Goal: Transaction & Acquisition: Purchase product/service

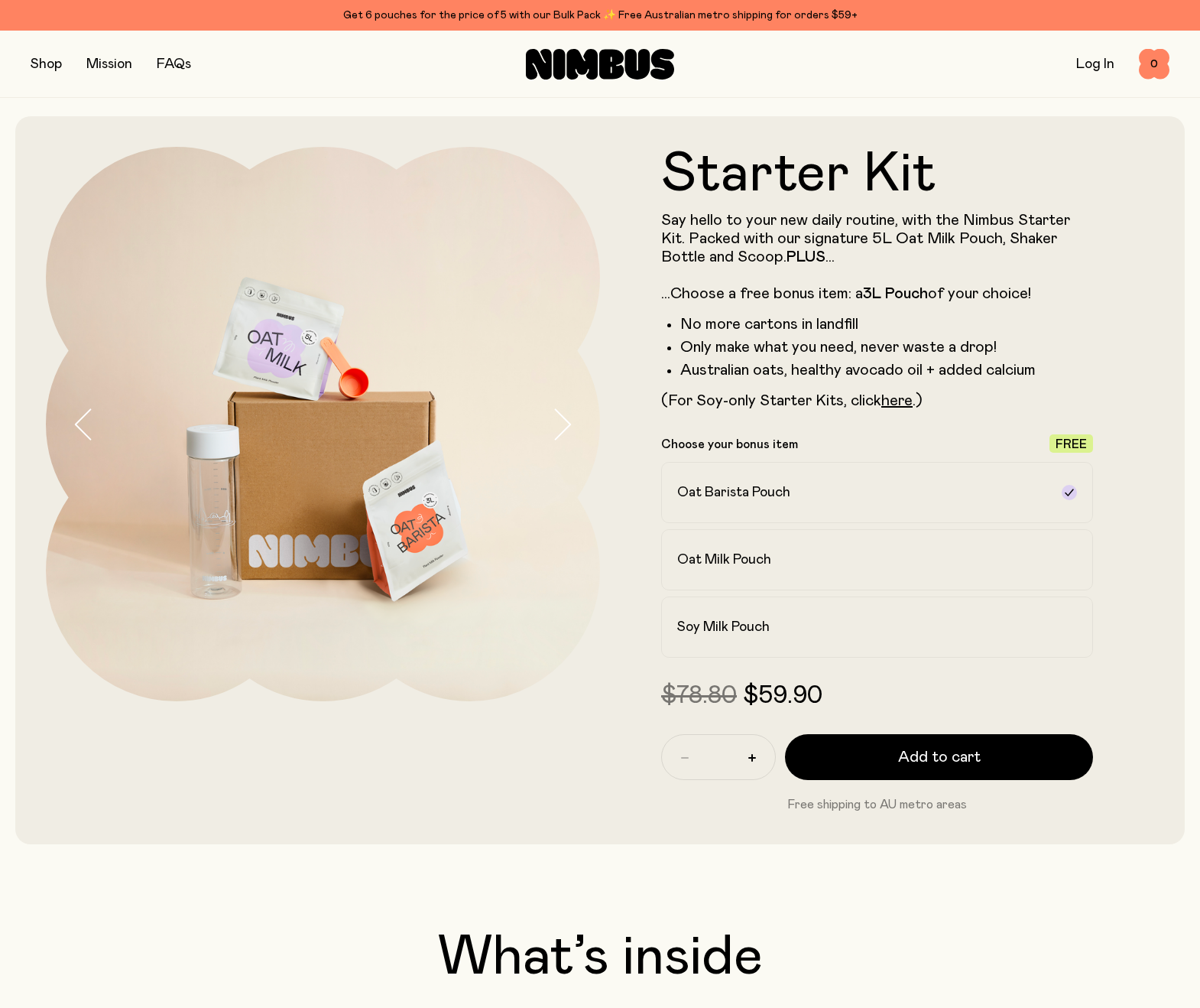
click at [608, 75] on icon at bounding box center [611, 63] width 25 height 30
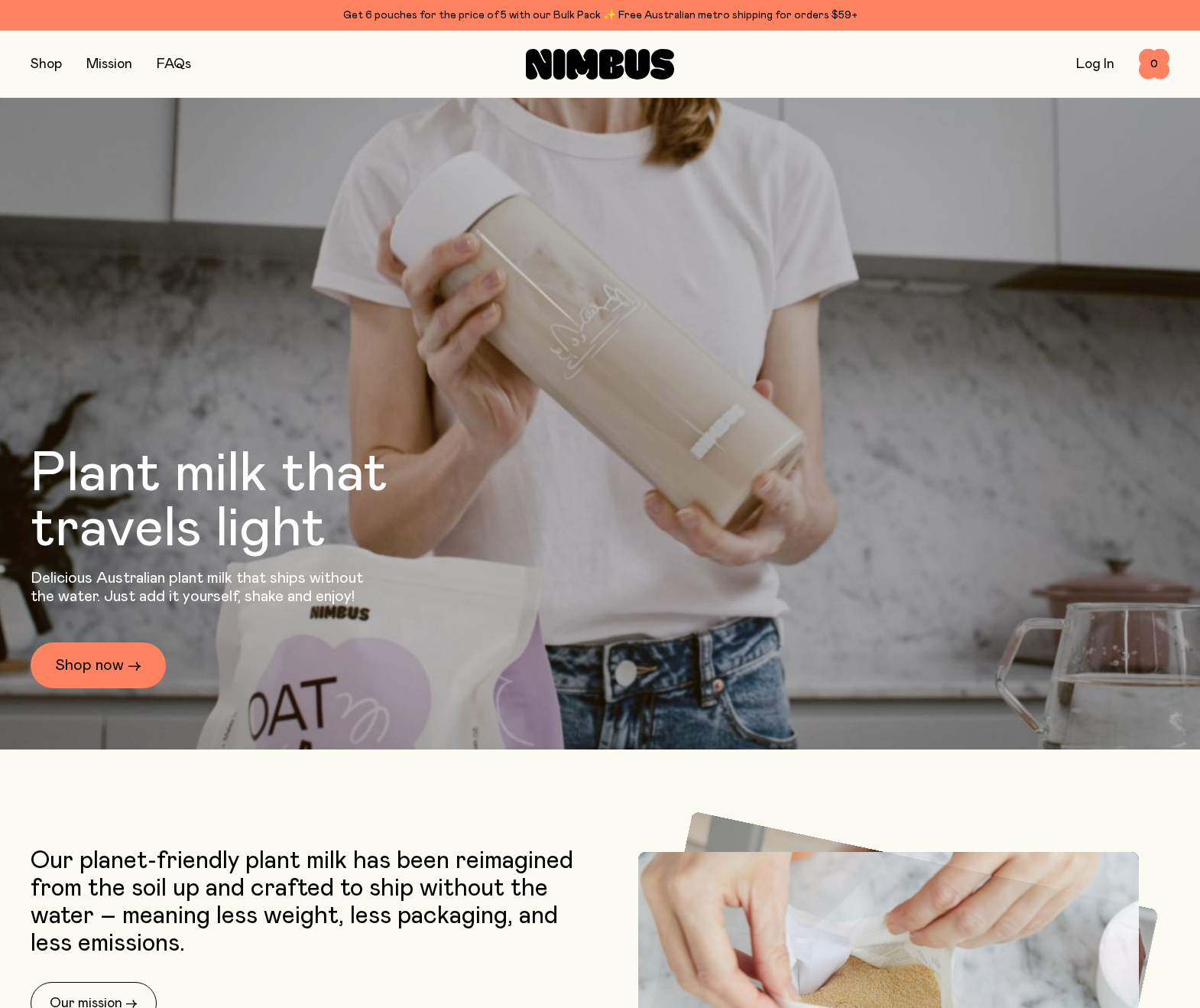
click at [33, 63] on button "button" at bounding box center [46, 63] width 32 height 21
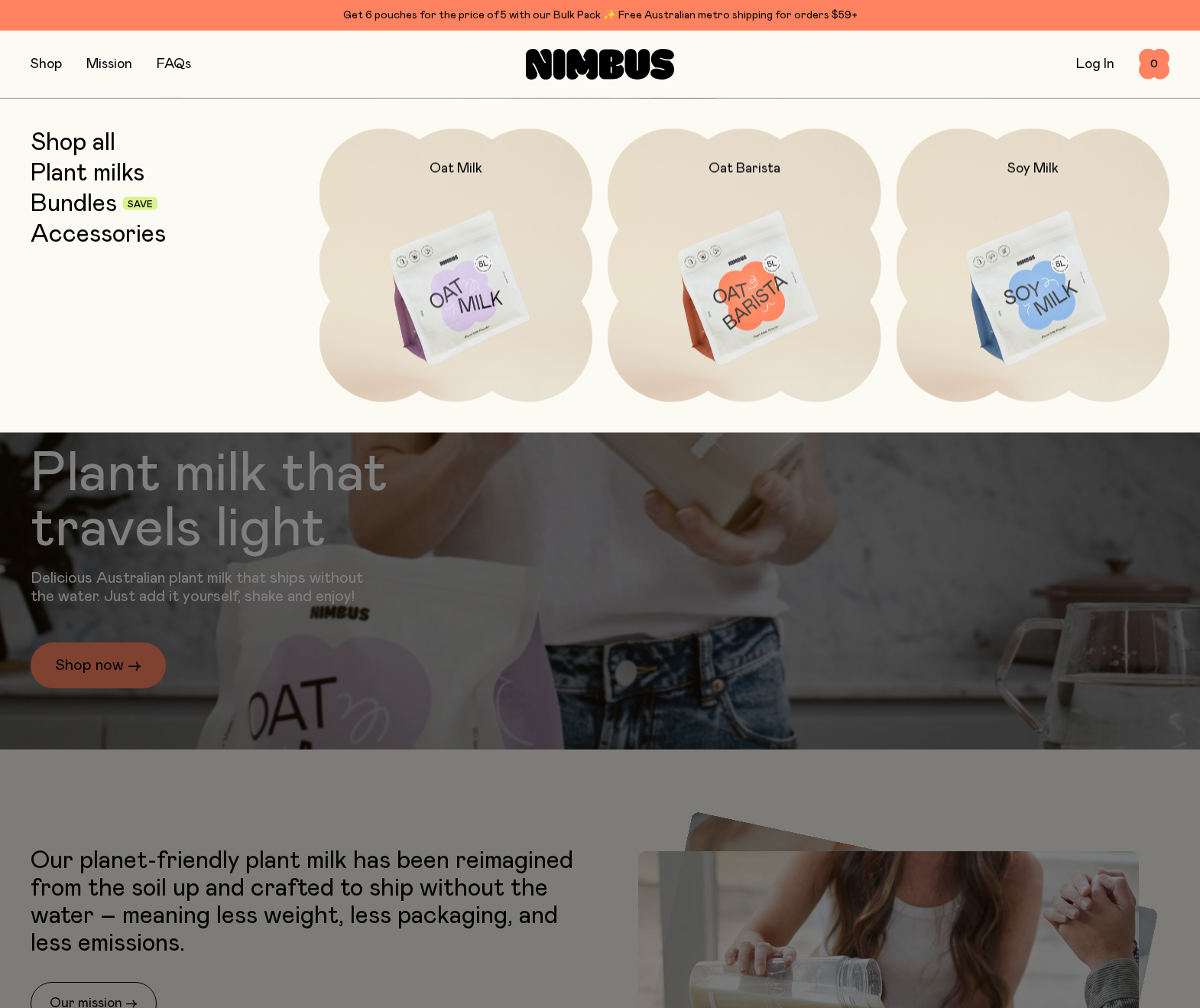
click at [65, 207] on link "Bundles" at bounding box center [74, 203] width 87 height 27
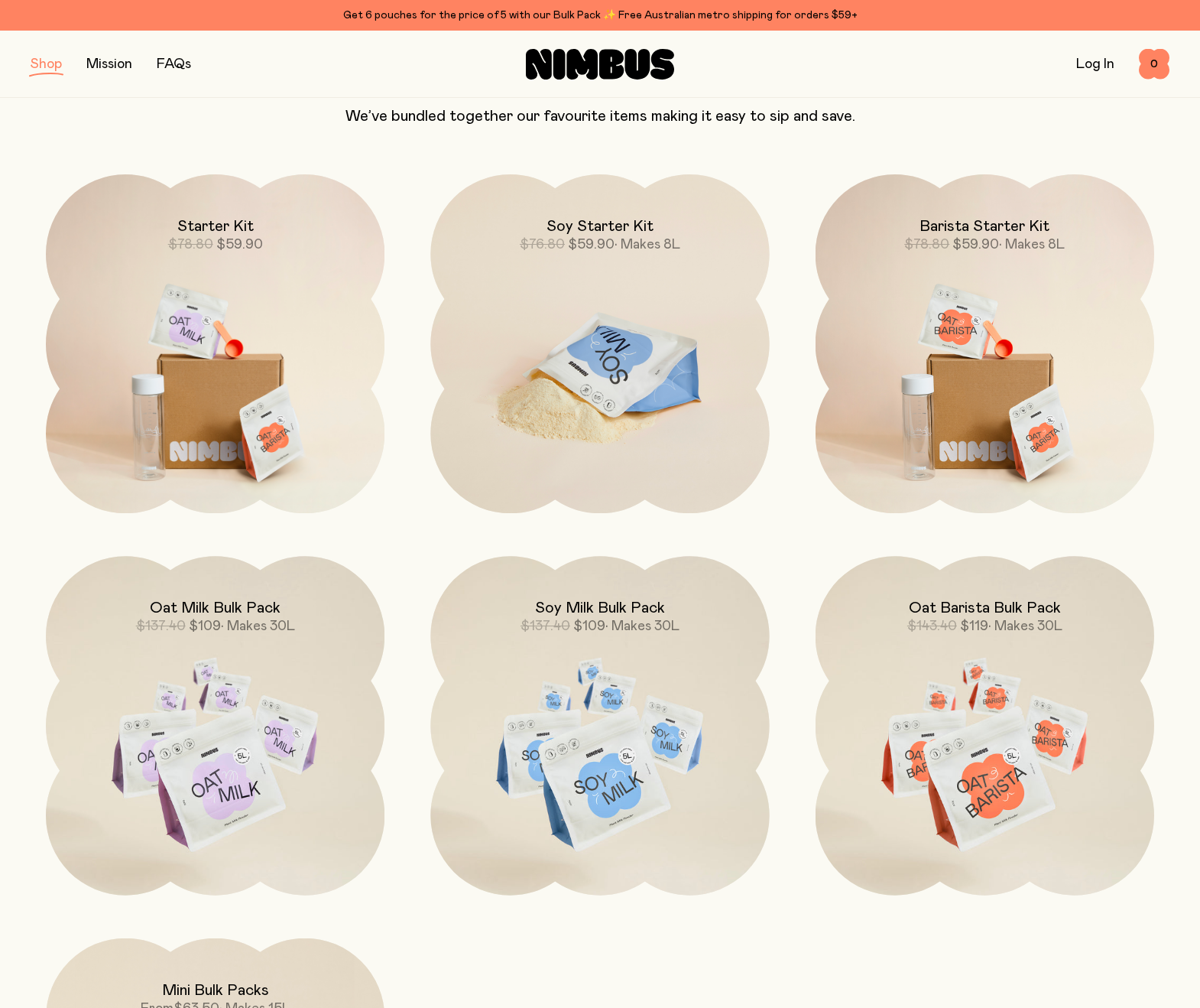
scroll to position [153, 0]
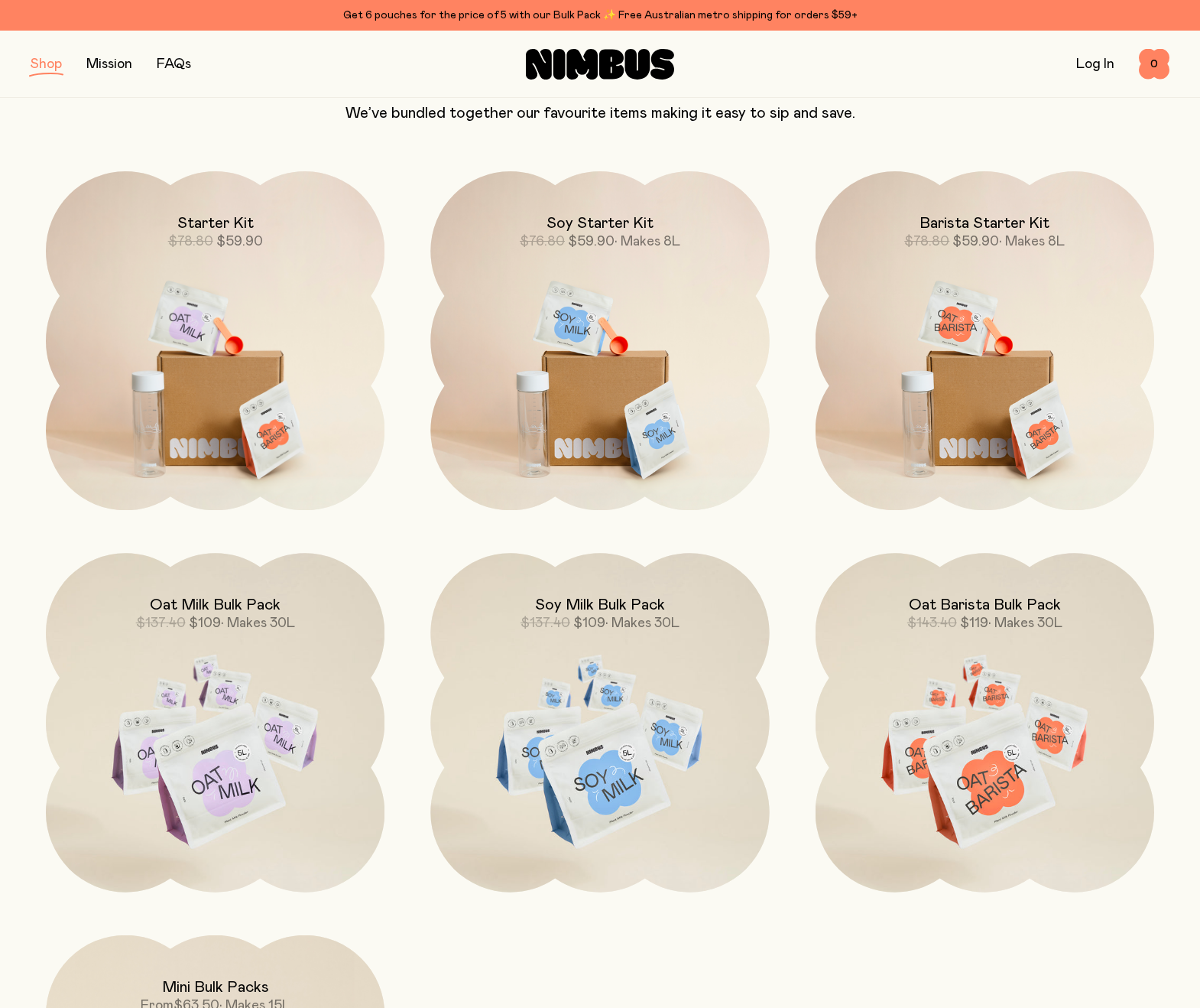
click at [63, 67] on div "Shop Mission FAQs" at bounding box center [220, 63] width 380 height 21
click at [55, 67] on button "button" at bounding box center [46, 63] width 32 height 21
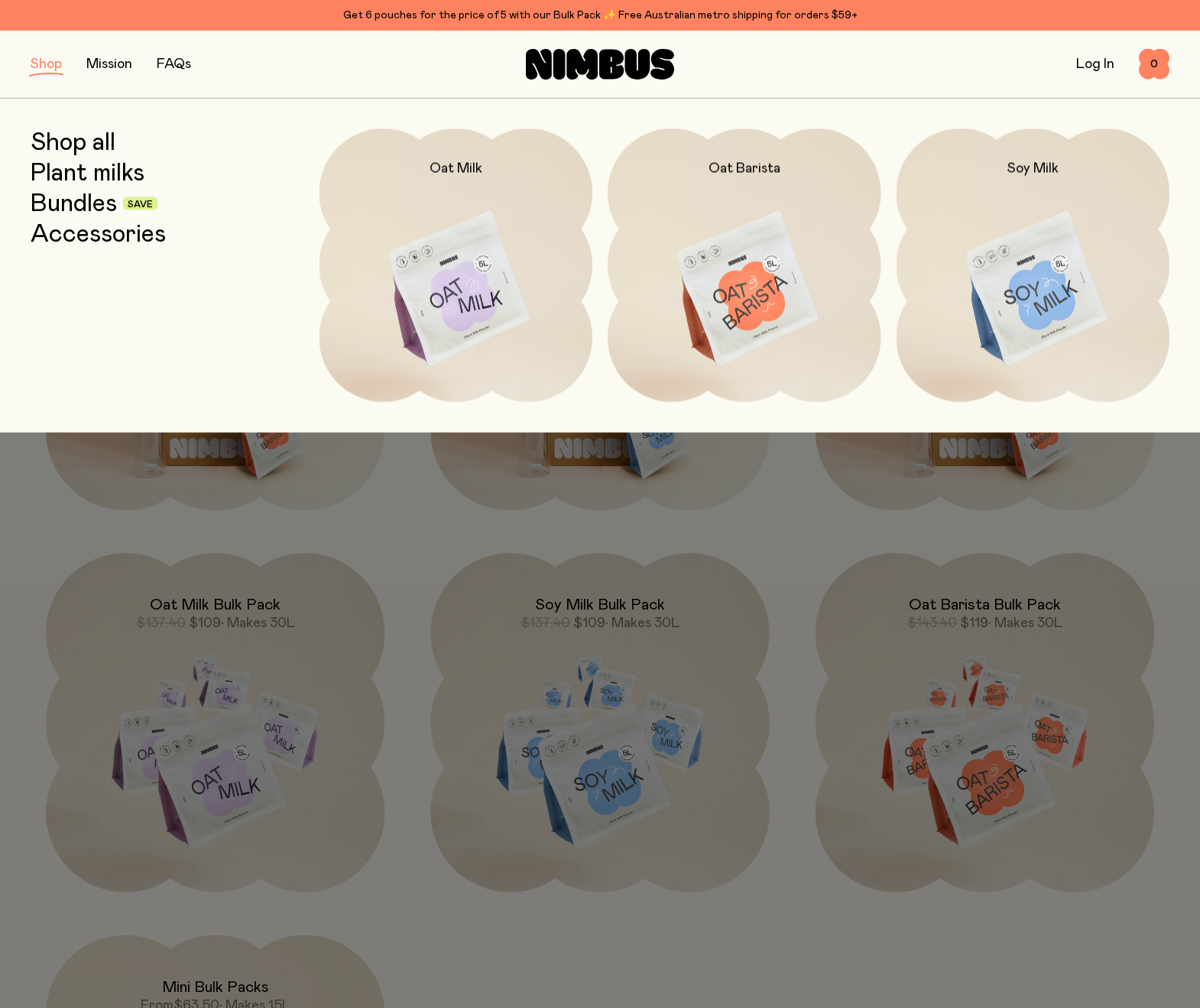
click at [103, 179] on link "Plant milks" at bounding box center [87, 173] width 114 height 27
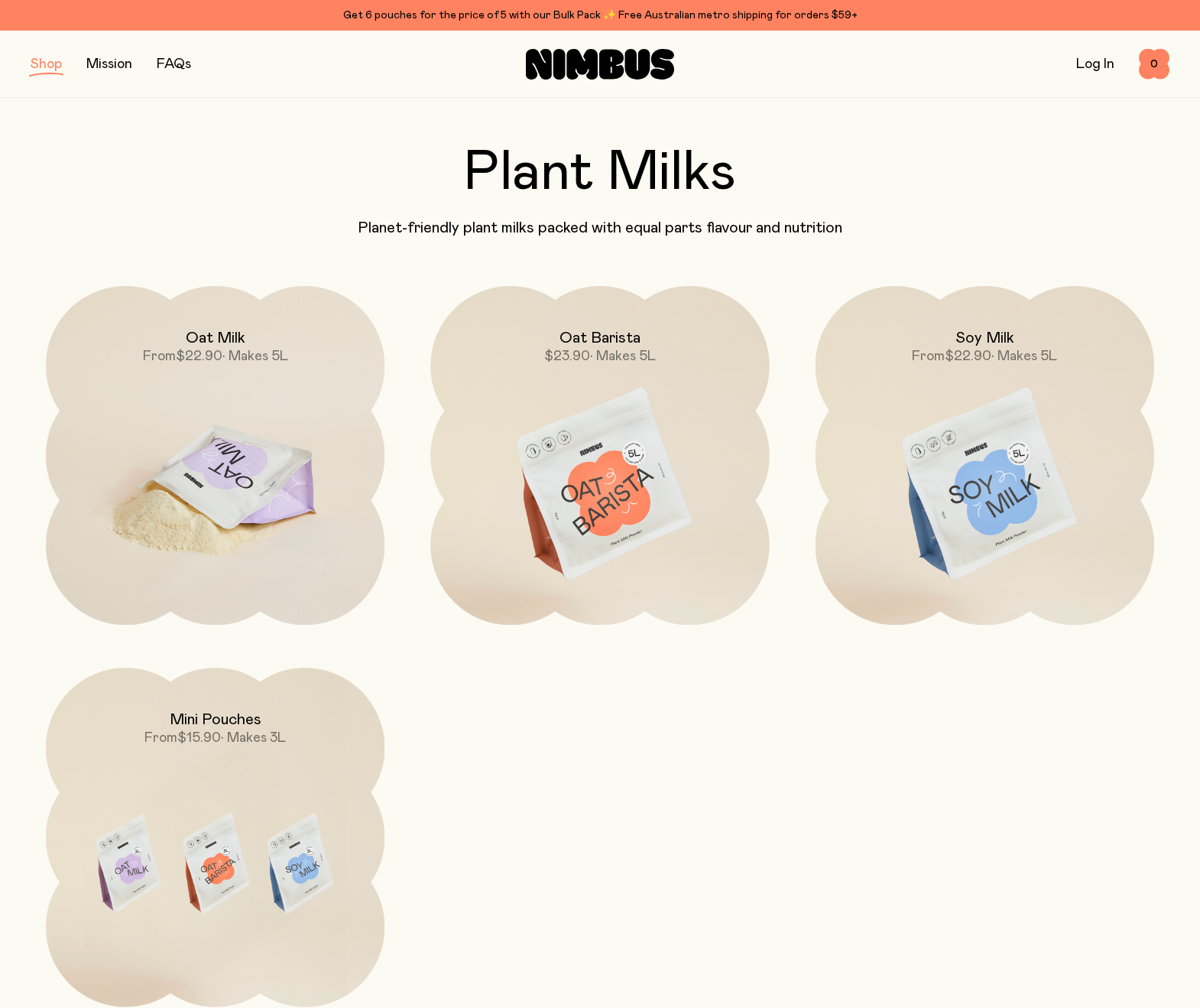
scroll to position [76, 0]
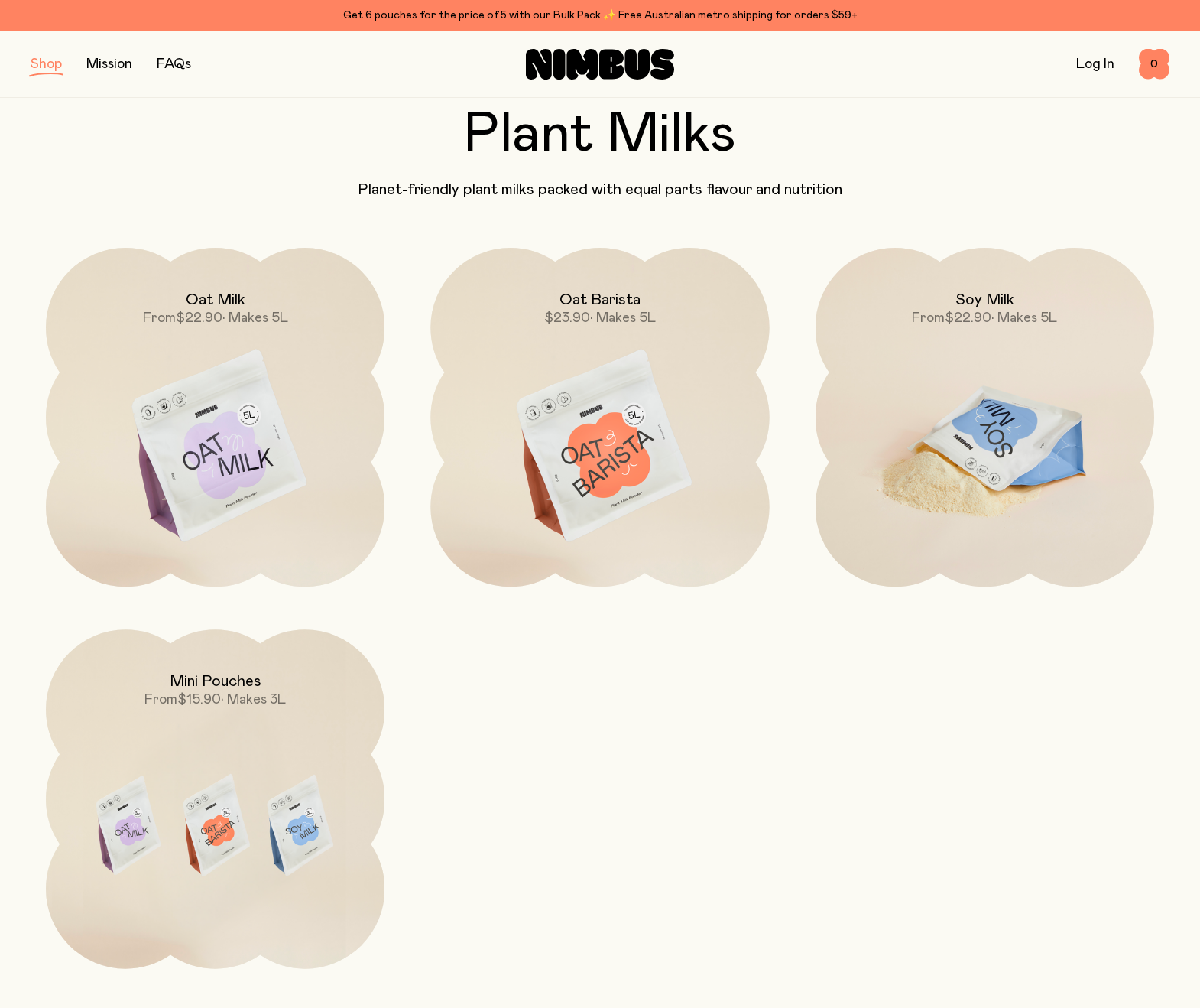
click at [980, 390] on img at bounding box center [985, 447] width 339 height 399
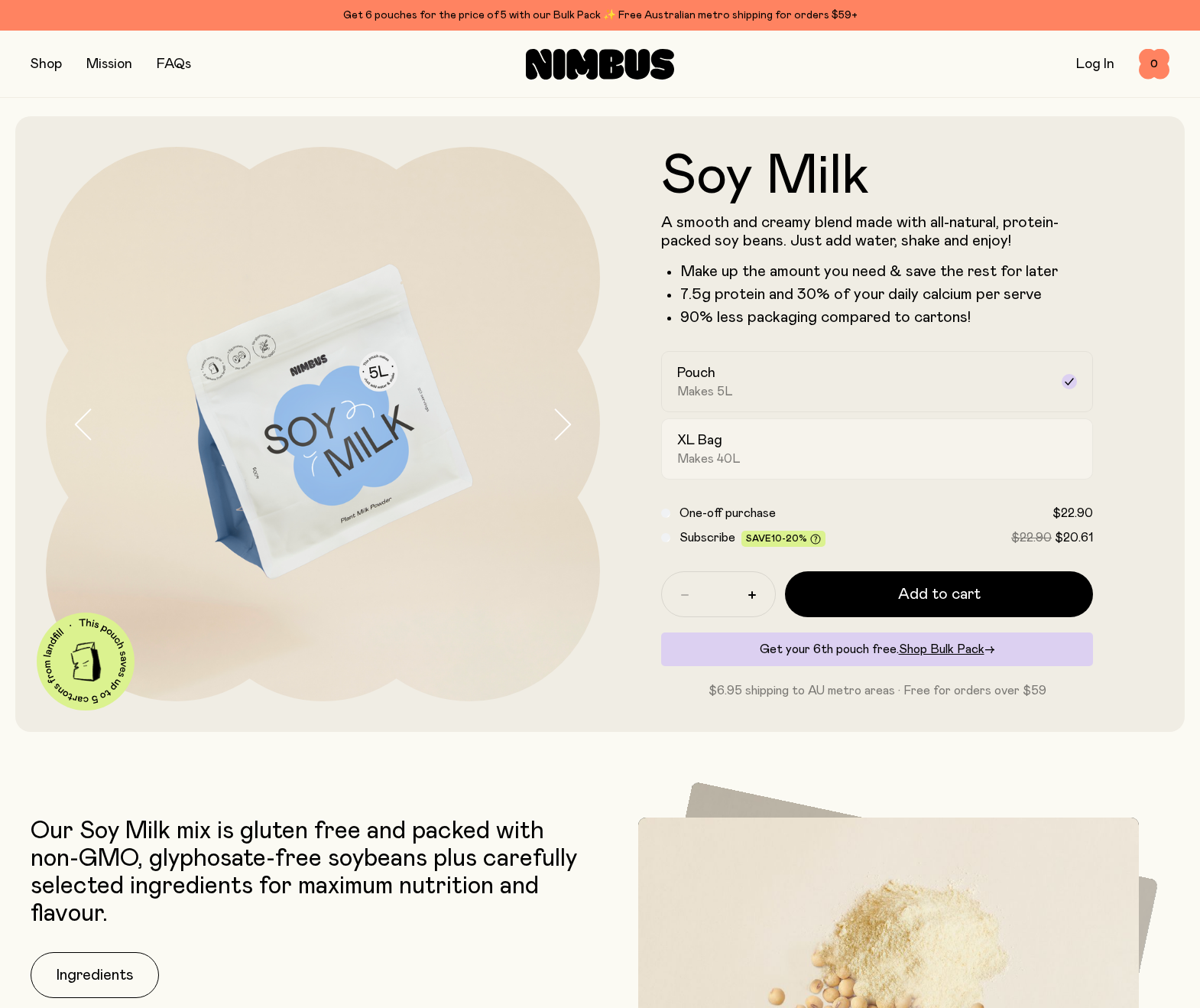
click at [684, 452] on span "Makes 40L" at bounding box center [709, 459] width 63 height 15
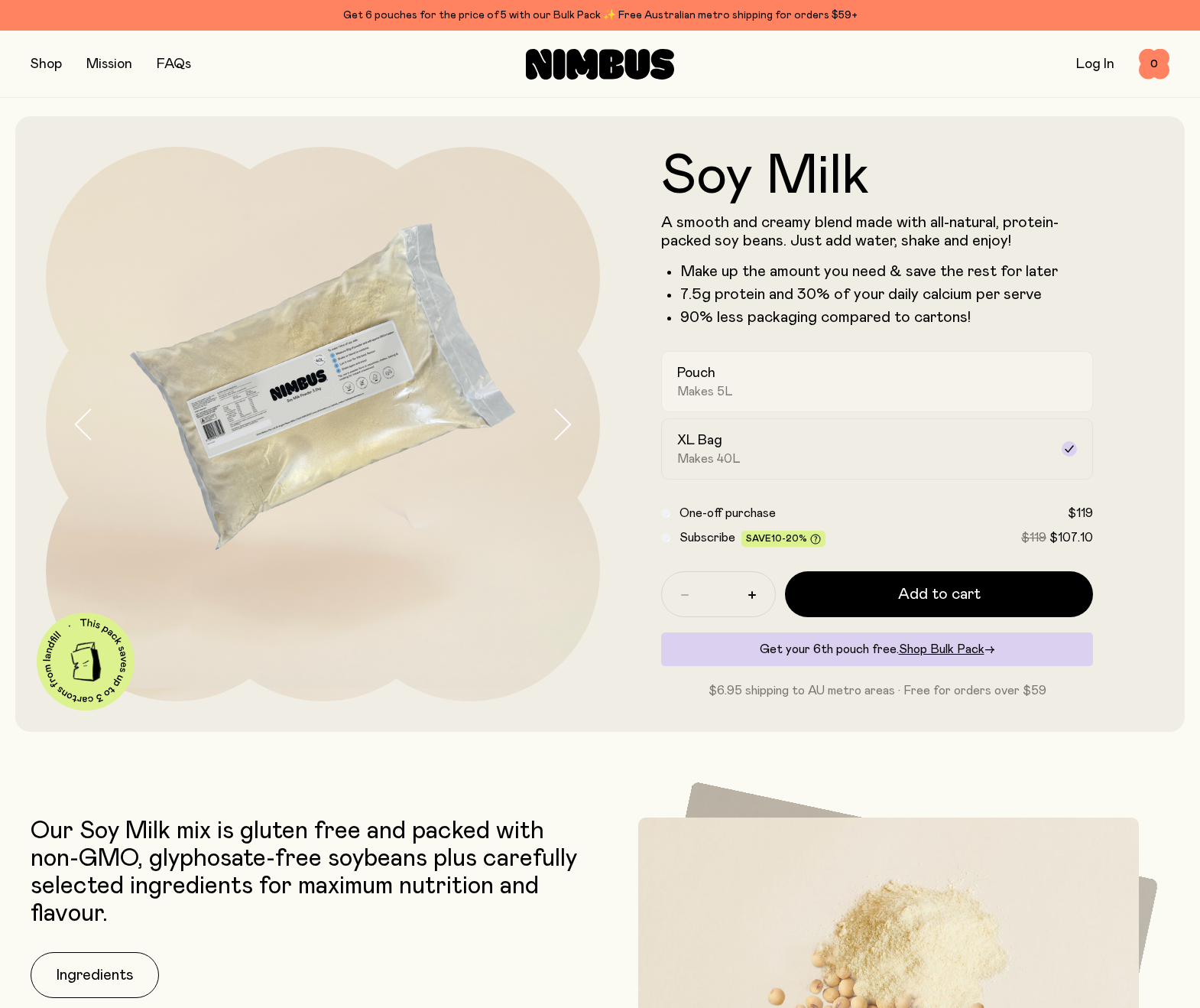
click at [735, 400] on label "Pouch Makes 5L" at bounding box center [878, 381] width 432 height 61
